Goal: Transaction & Acquisition: Purchase product/service

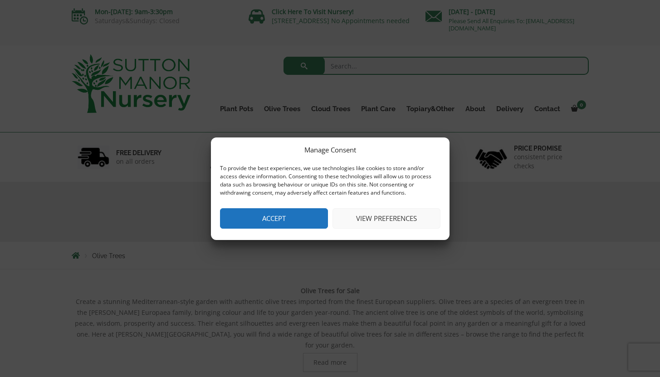
click at [289, 211] on button "Accept" at bounding box center [274, 218] width 108 height 20
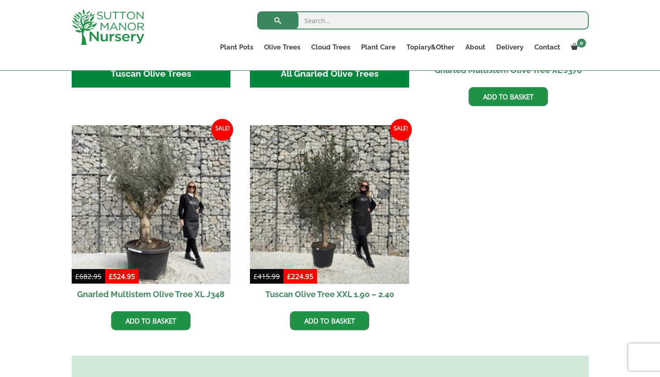
scroll to position [510, 0]
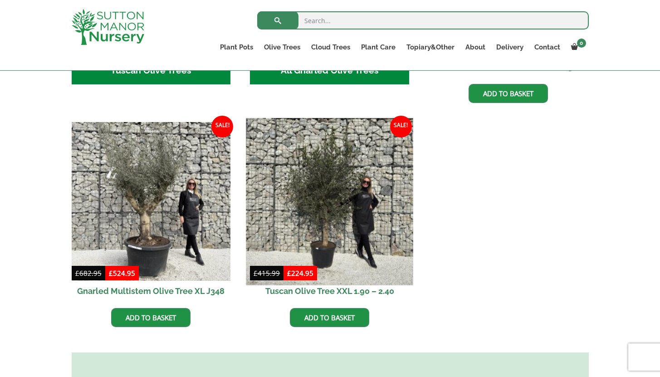
click at [331, 176] on img at bounding box center [329, 201] width 167 height 167
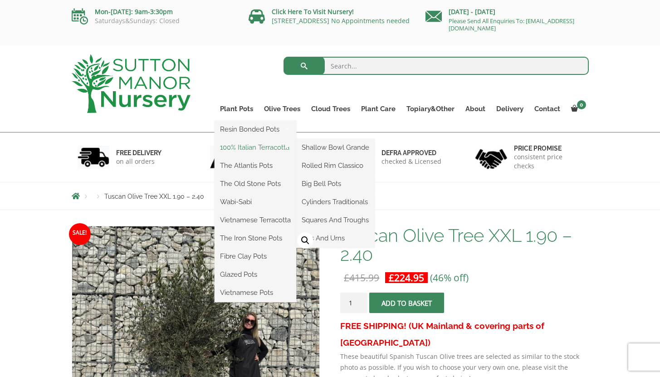
click at [252, 145] on link "100% Italian Terracotta" at bounding box center [256, 148] width 82 height 14
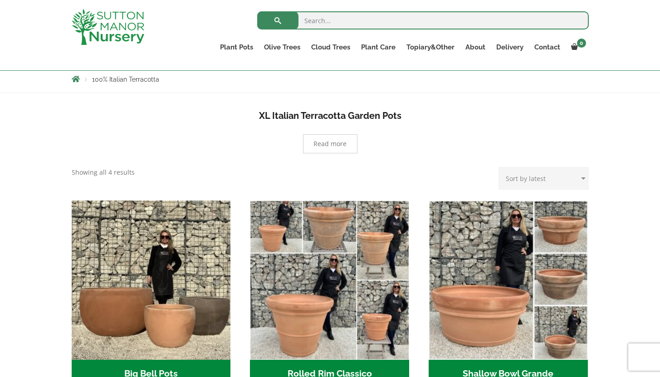
scroll to position [114, 0]
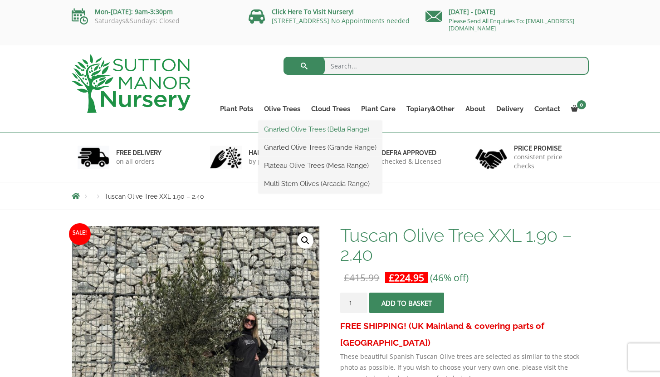
click at [285, 133] on link "Gnarled Olive Trees (Bella Range)" at bounding box center [320, 130] width 123 height 14
